Goal: Check status: Check status

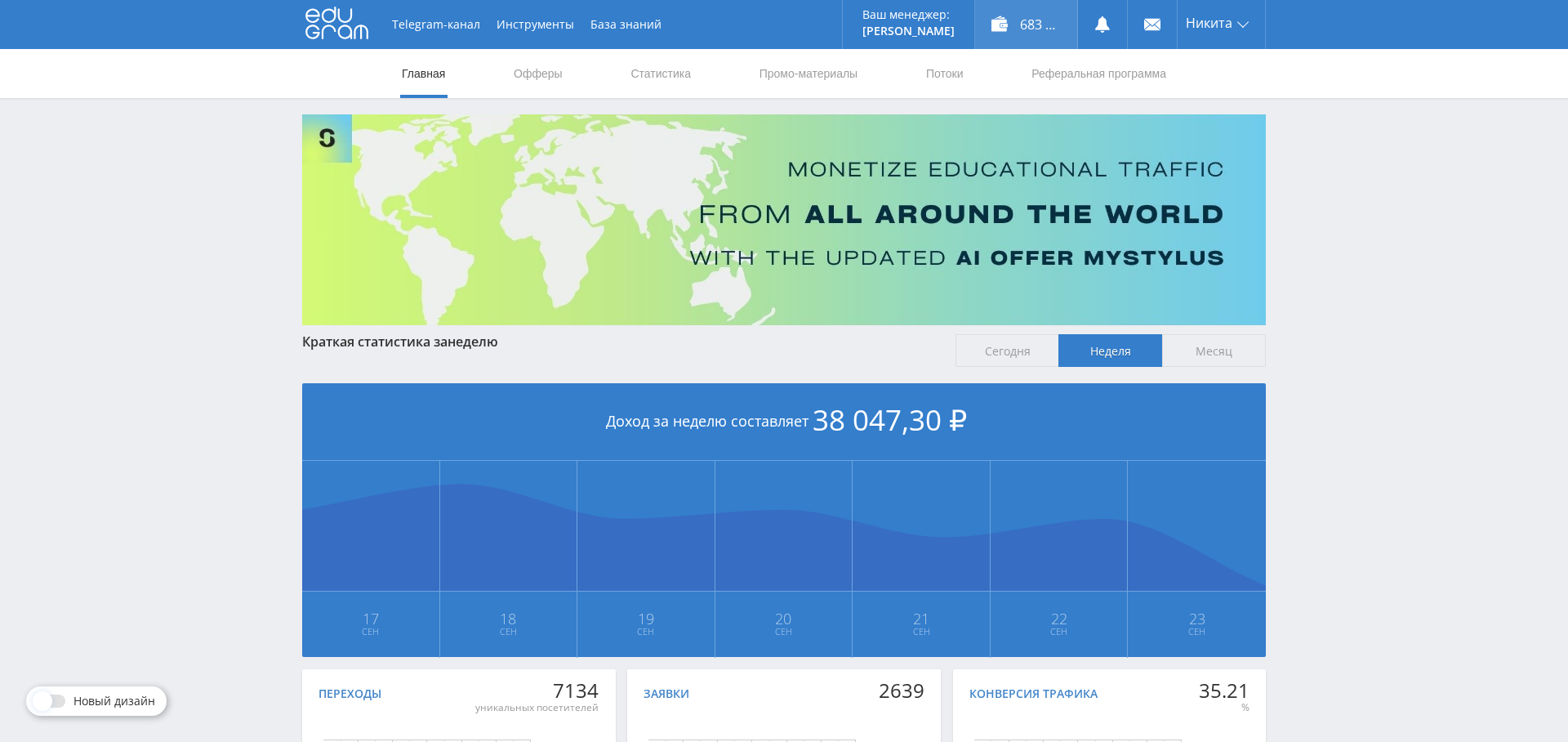
click at [1036, 21] on div "683 697,00 ₽" at bounding box center [1027, 24] width 102 height 49
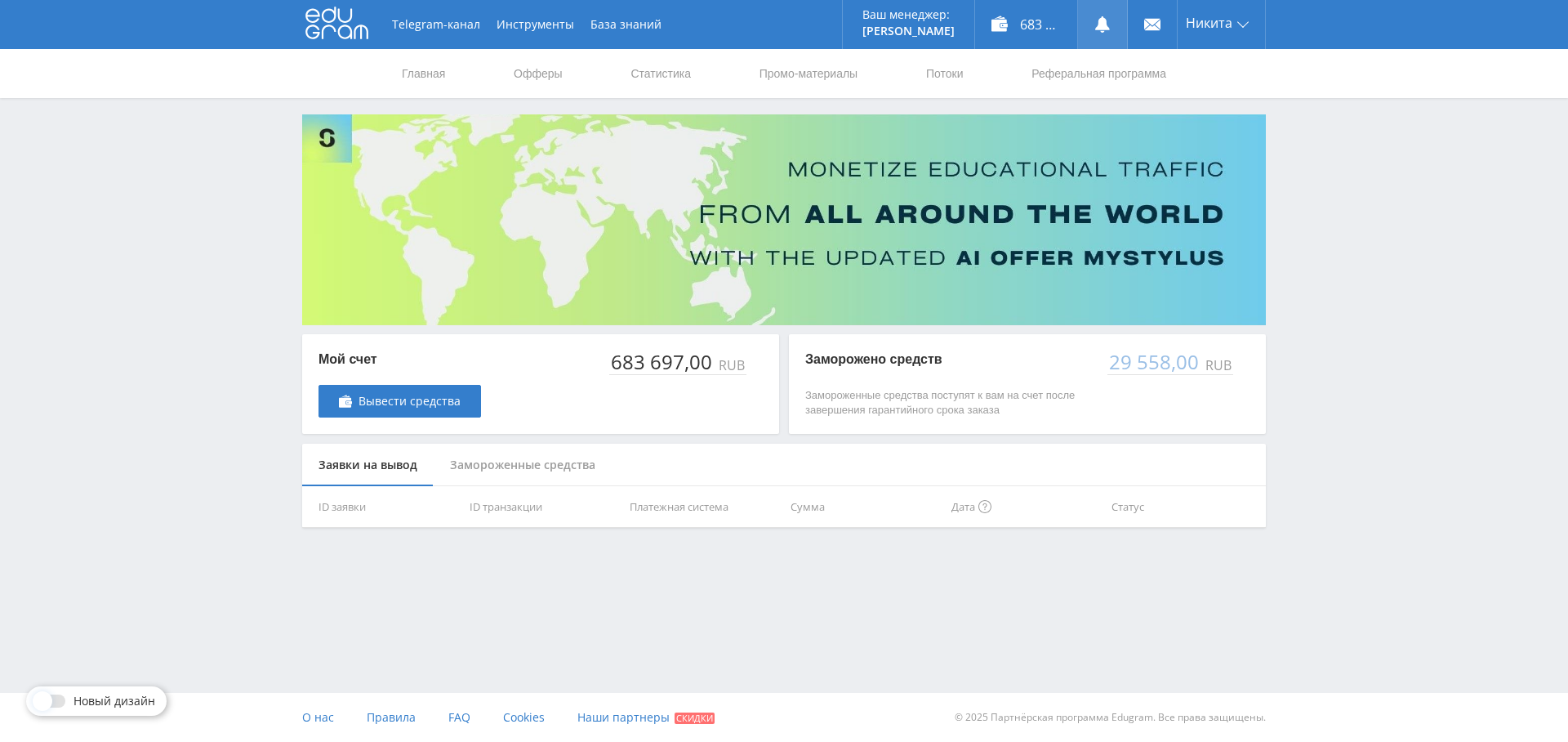
click at [1095, 27] on icon at bounding box center [1102, 24] width 17 height 17
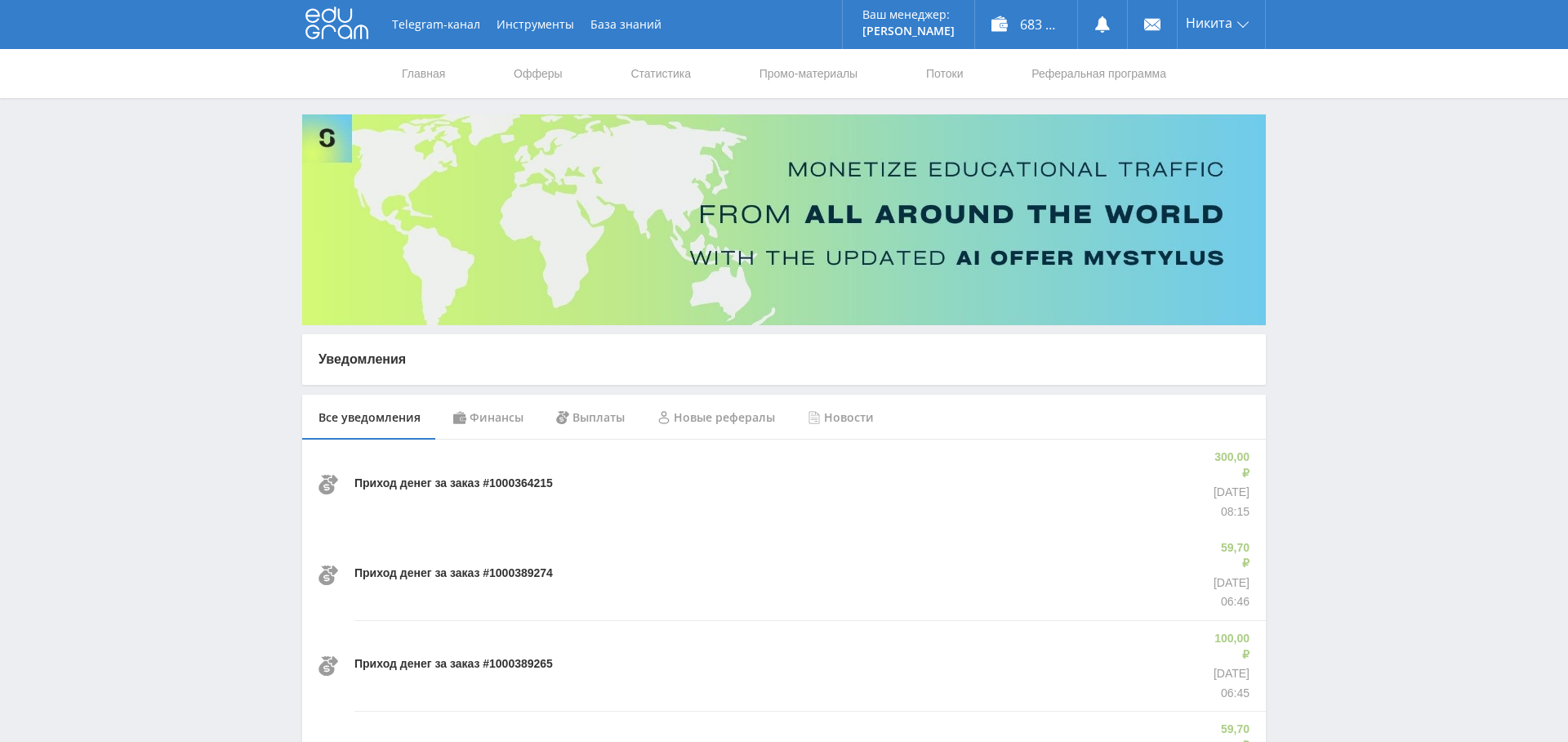
click at [514, 421] on div "Финансы" at bounding box center [488, 417] width 103 height 46
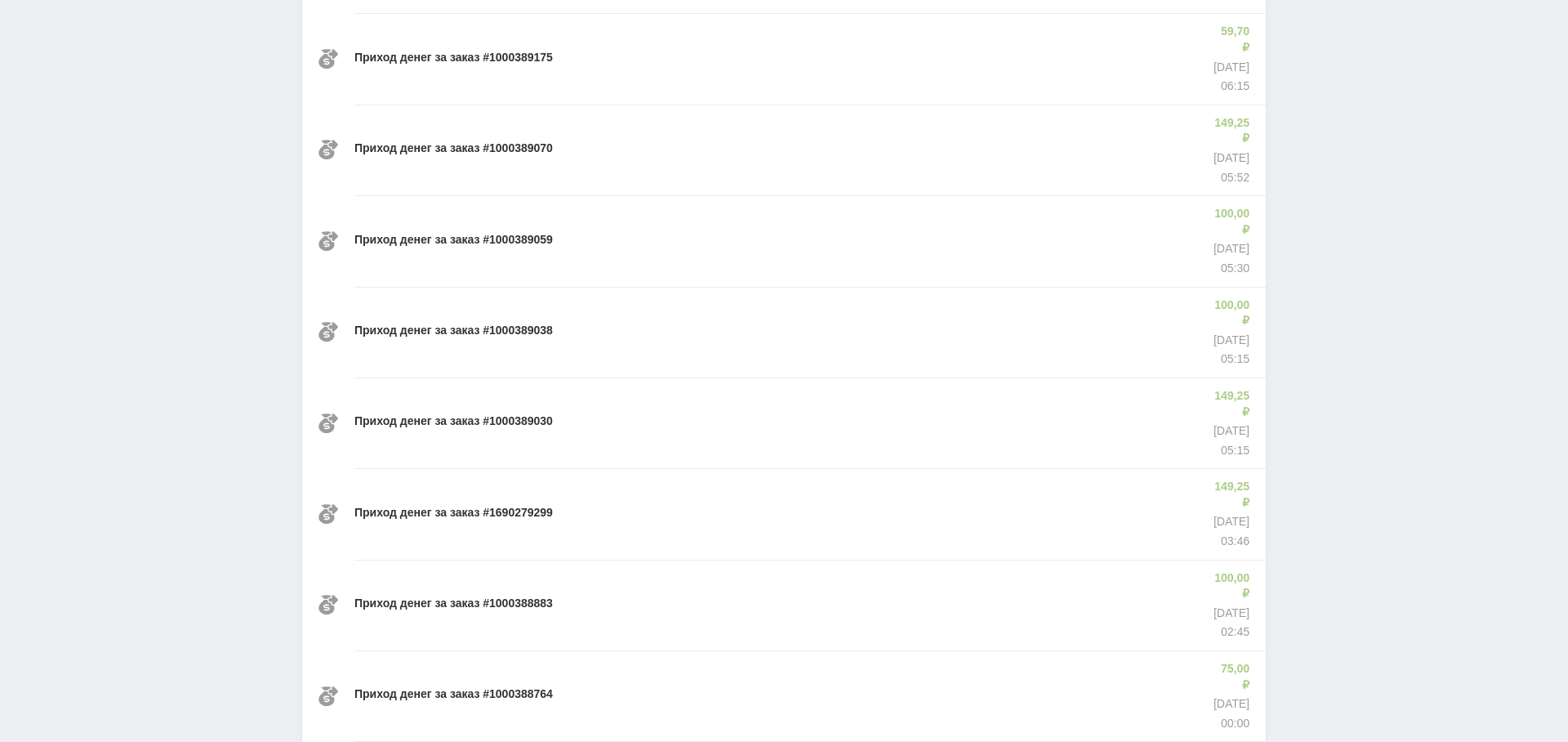
scroll to position [938, 0]
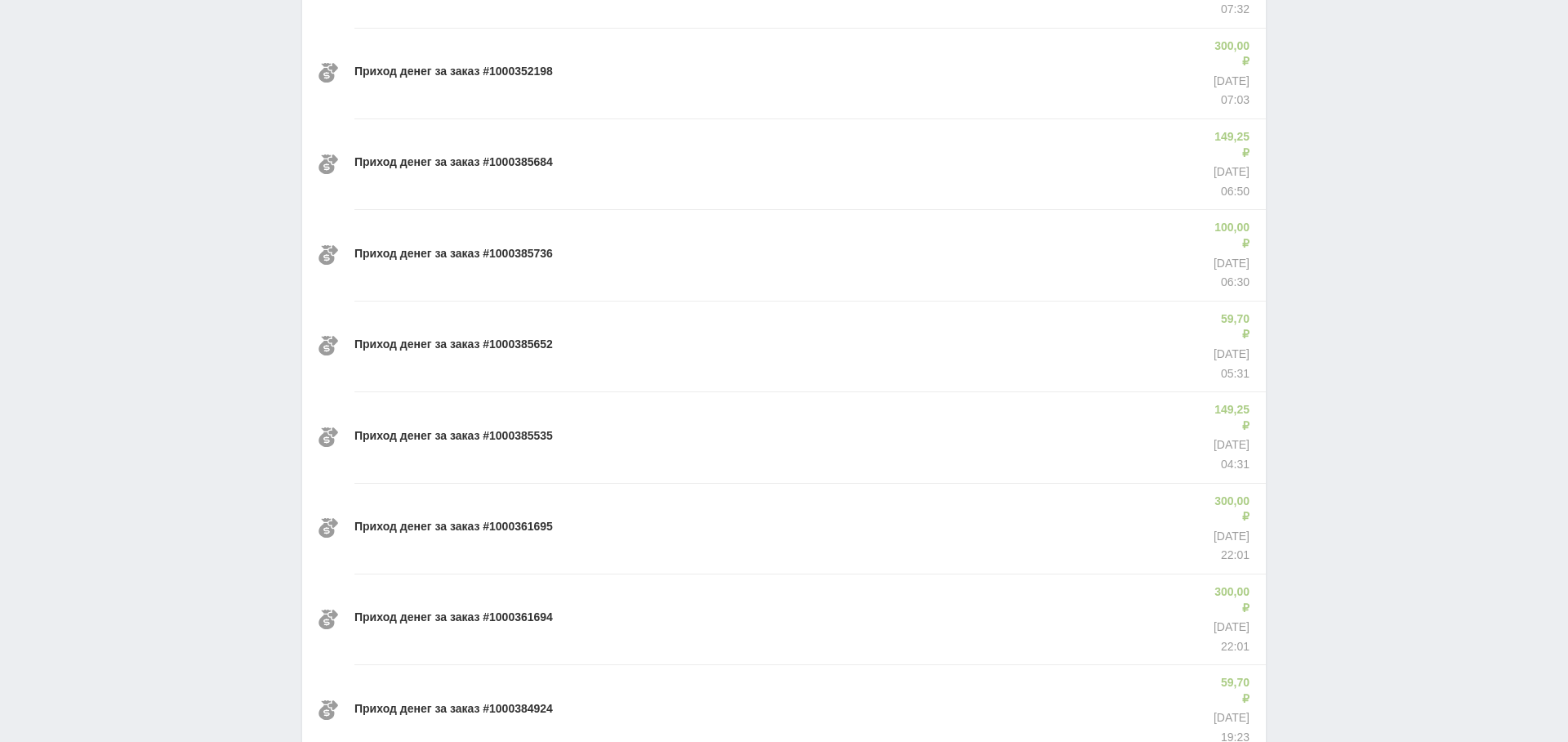
scroll to position [4300, 0]
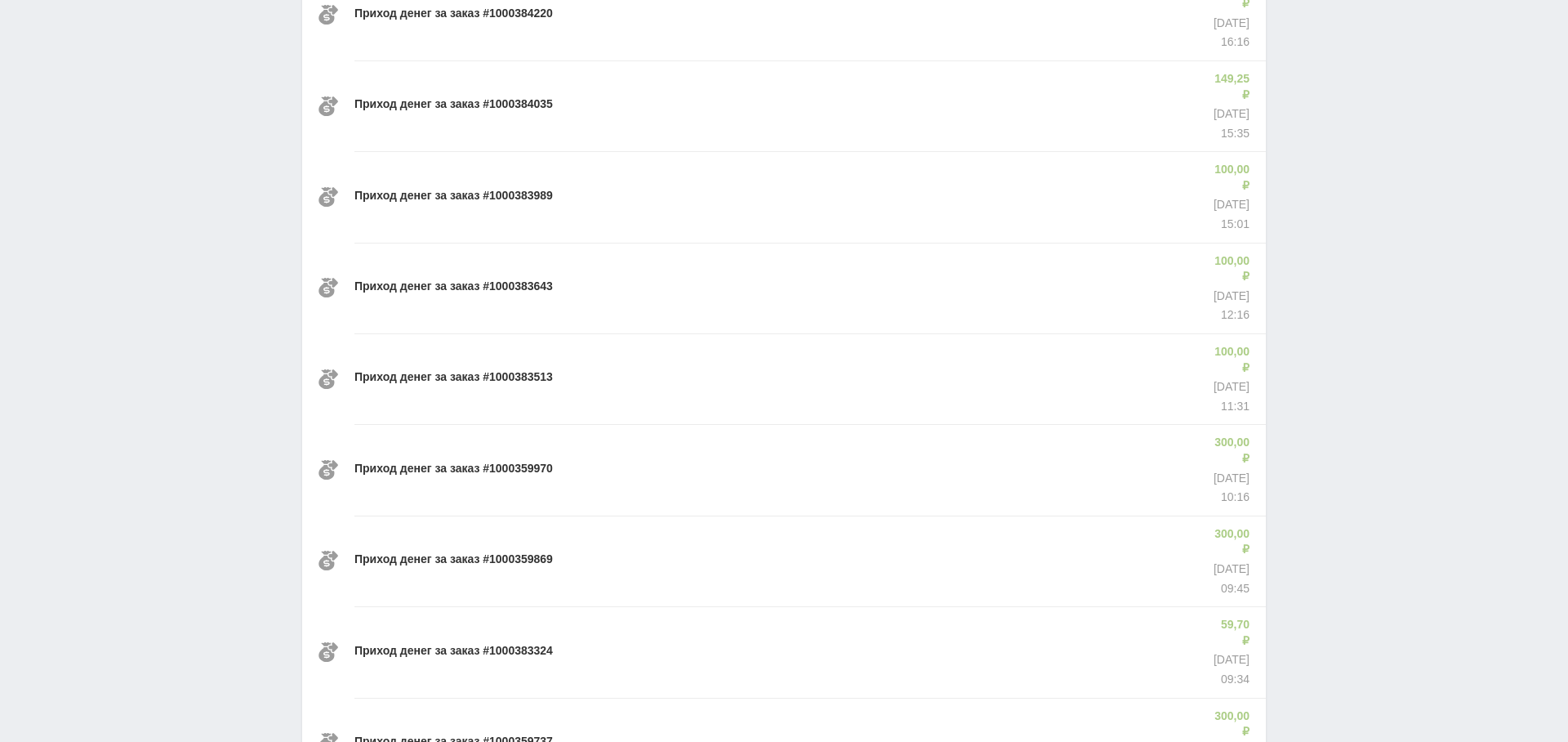
scroll to position [5421, 0]
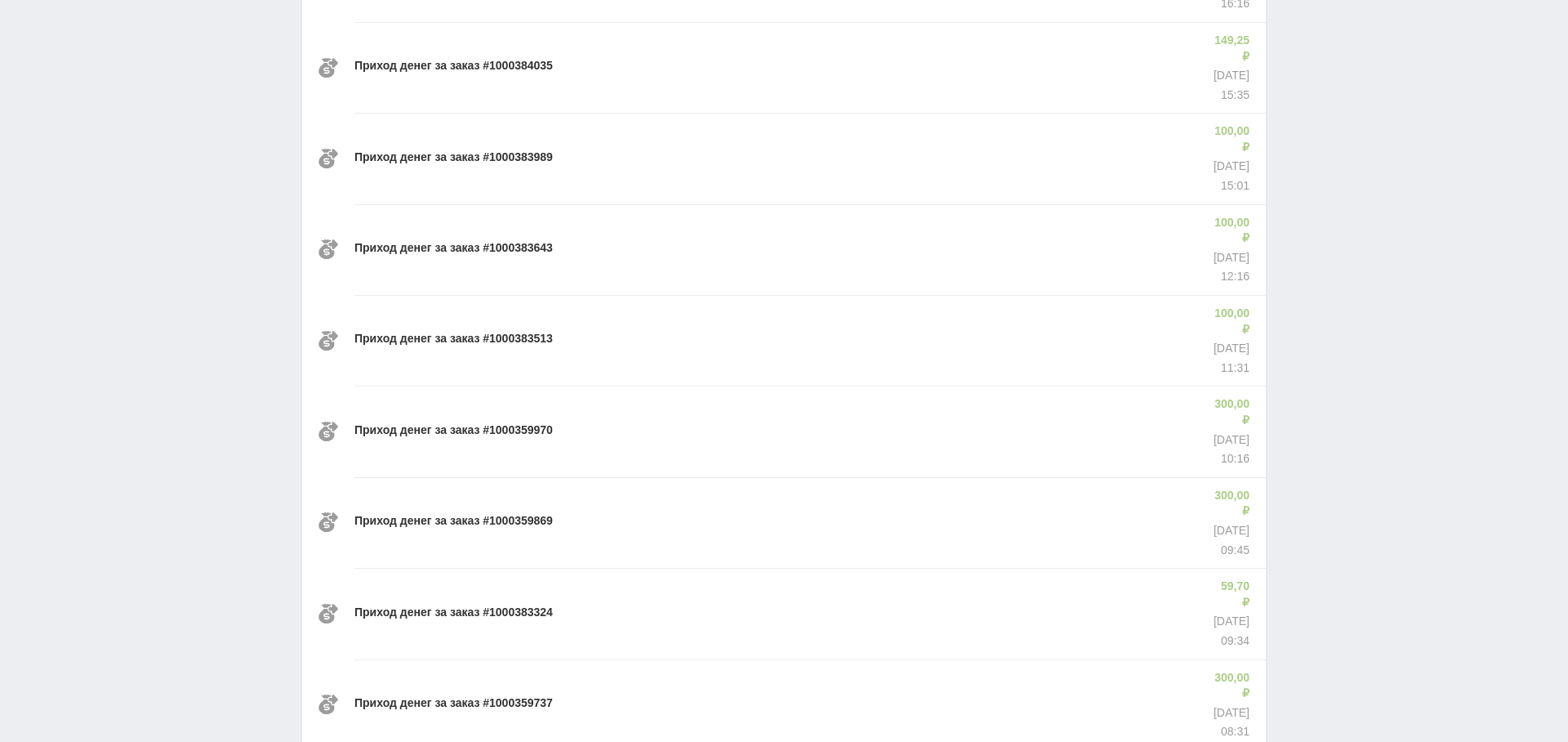
drag, startPoint x: 806, startPoint y: 625, endPoint x: 806, endPoint y: 641, distance: 16.0
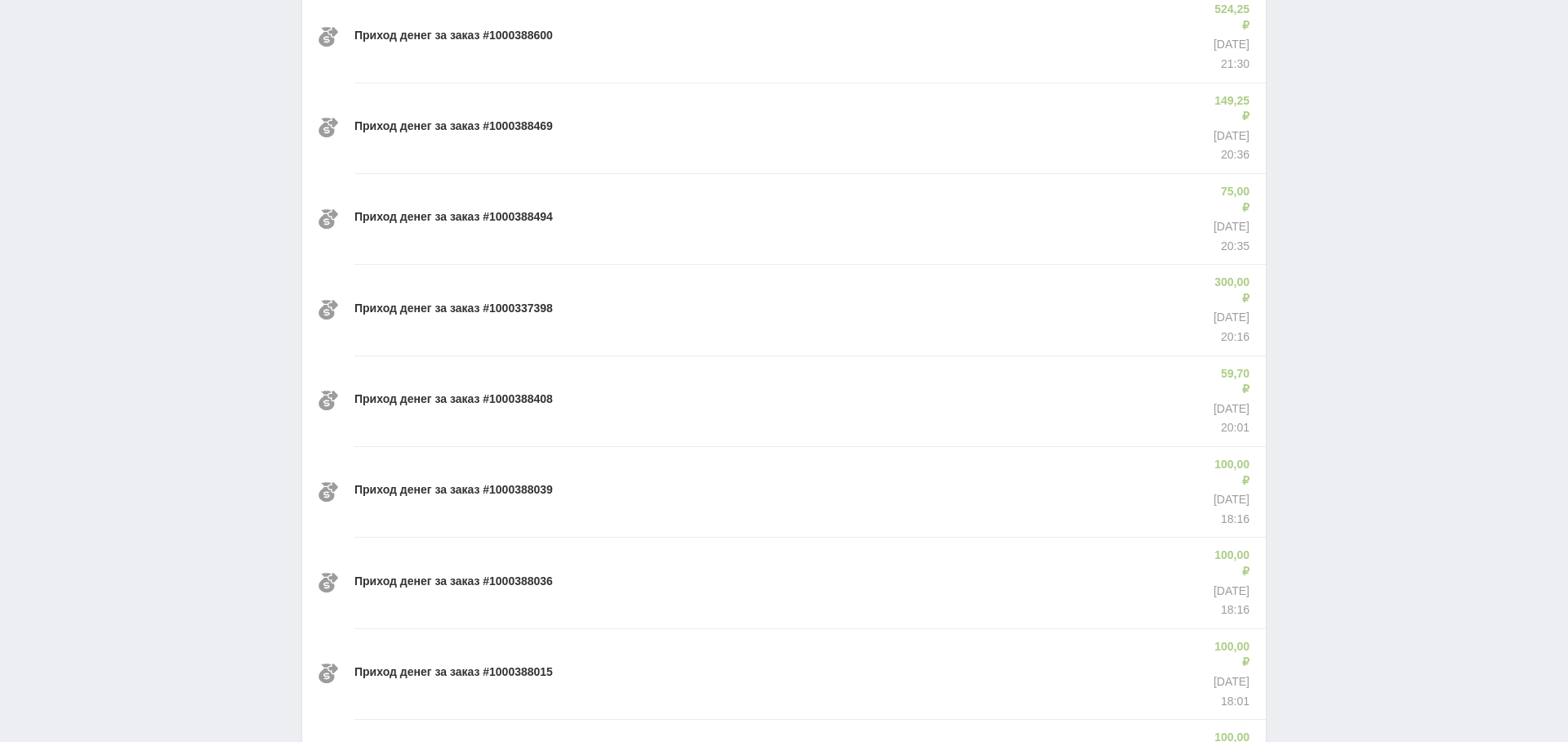
scroll to position [0, 0]
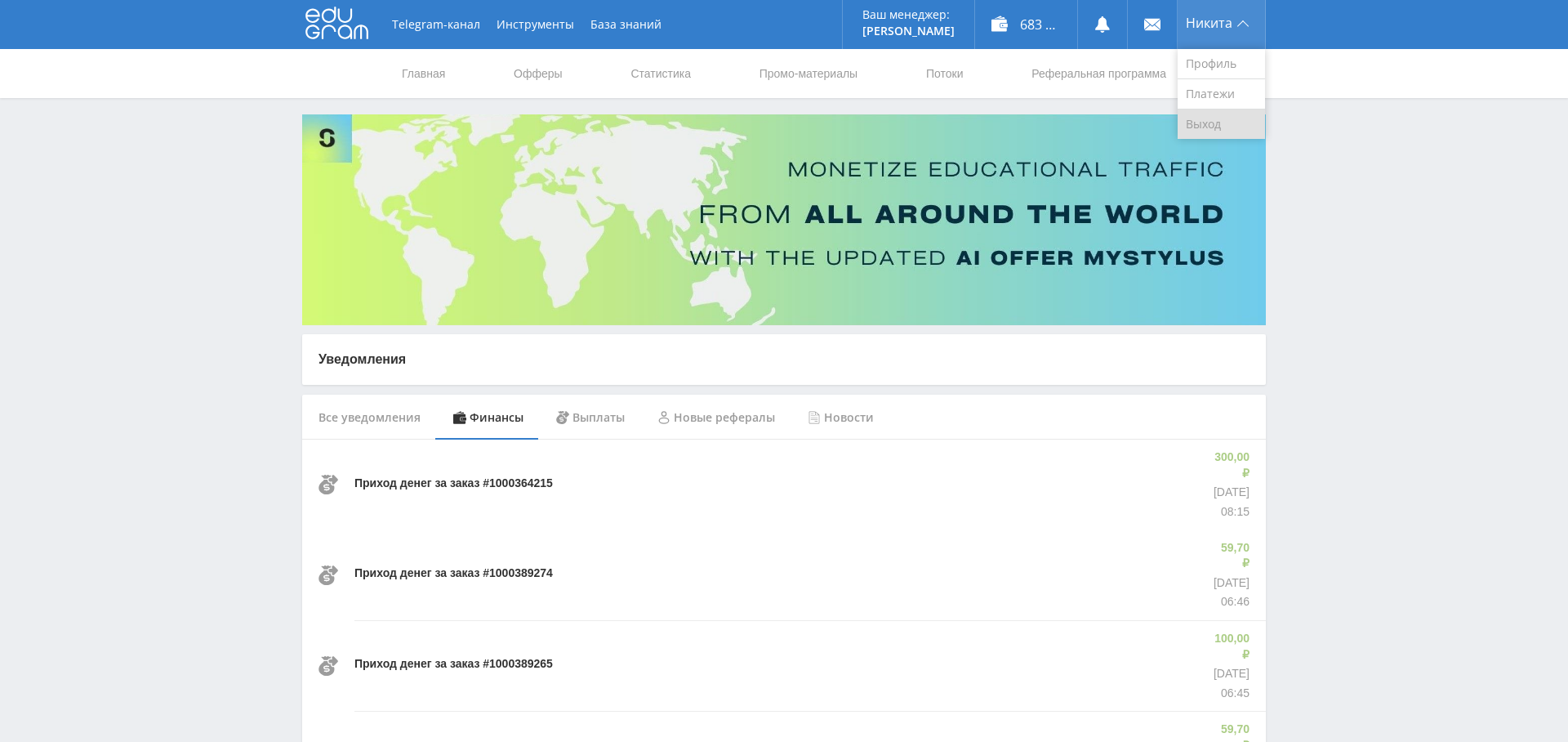
click at [1227, 125] on link "Выход" at bounding box center [1222, 124] width 87 height 29
